Goal: Book appointment/travel/reservation

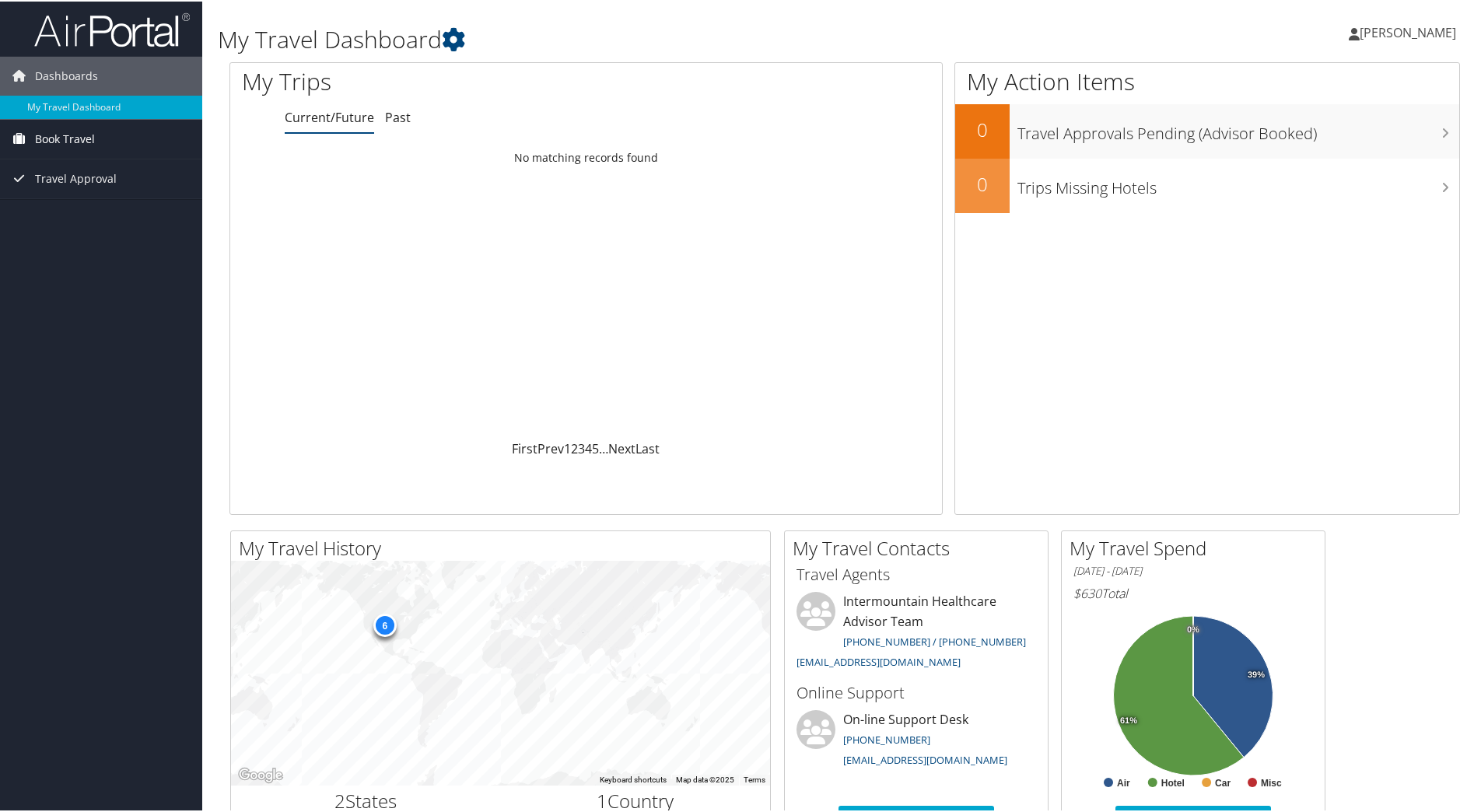
click at [76, 137] on span "Book Travel" at bounding box center [65, 137] width 60 height 39
click at [105, 187] on link "Book/Manage Online Trips" at bounding box center [101, 191] width 202 height 23
click at [85, 135] on span "Book Travel" at bounding box center [65, 137] width 60 height 39
click at [76, 195] on link "Book/Manage Online Trips" at bounding box center [101, 191] width 202 height 23
